Goal: Find contact information: Find contact information

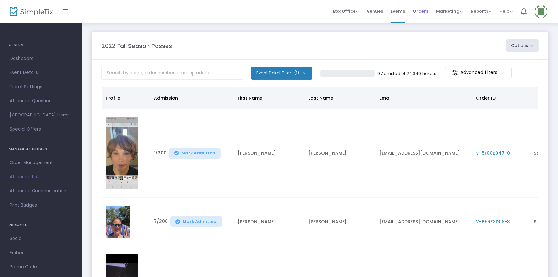
click at [427, 10] on span "Orders" at bounding box center [420, 11] width 15 height 16
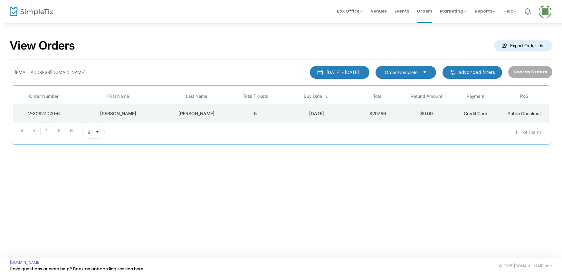
click at [196, 114] on div "[PERSON_NAME]" at bounding box center [196, 113] width 65 height 6
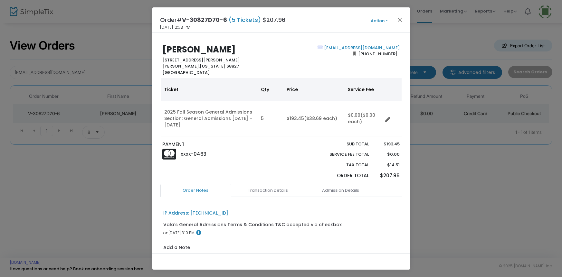
drag, startPoint x: 151, startPoint y: 5, endPoint x: 144, endPoint y: 11, distance: 9.6
click at [144, 11] on ngb-modal-window "Order# V-30827D70-6 (5 Tickets) $207.96 [DATE] 2:58 PM Action Mark Admitted Edi…" at bounding box center [281, 138] width 562 height 277
drag, startPoint x: 146, startPoint y: 4, endPoint x: 154, endPoint y: 16, distance: 14.7
click at [154, 16] on ngb-modal-window "Order# V-30827D70-6 (5 Tickets) $207.96 [DATE] 2:58 PM Action Mark Admitted Edi…" at bounding box center [281, 138] width 562 height 277
click at [400, 18] on button "Close" at bounding box center [399, 19] width 8 height 8
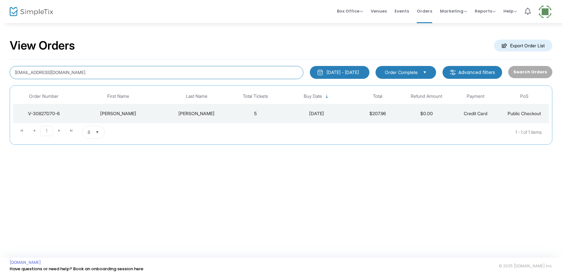
drag, startPoint x: 78, startPoint y: 75, endPoint x: 6, endPoint y: 84, distance: 71.8
click at [6, 84] on div "View Orders Export Order List [EMAIL_ADDRESS][DOMAIN_NAME] [DATE] - [DATE] Last…" at bounding box center [281, 95] width 562 height 145
type input "Pellan"
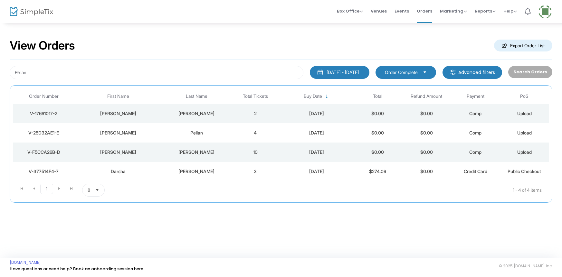
click at [143, 135] on div "[PERSON_NAME]" at bounding box center [118, 133] width 85 height 6
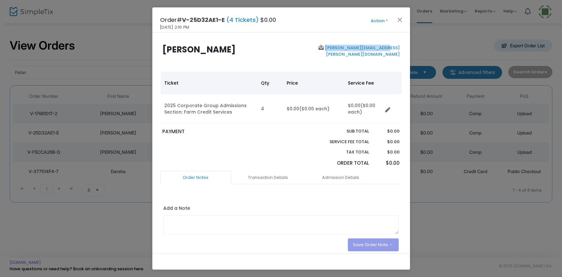
copy link "[PERSON_NAME][EMAIL_ADDRESS][PERSON_NAME][DOMAIN_NAME]"
click at [397, 19] on button "Close" at bounding box center [399, 19] width 8 height 8
